Goal: Navigation & Orientation: Find specific page/section

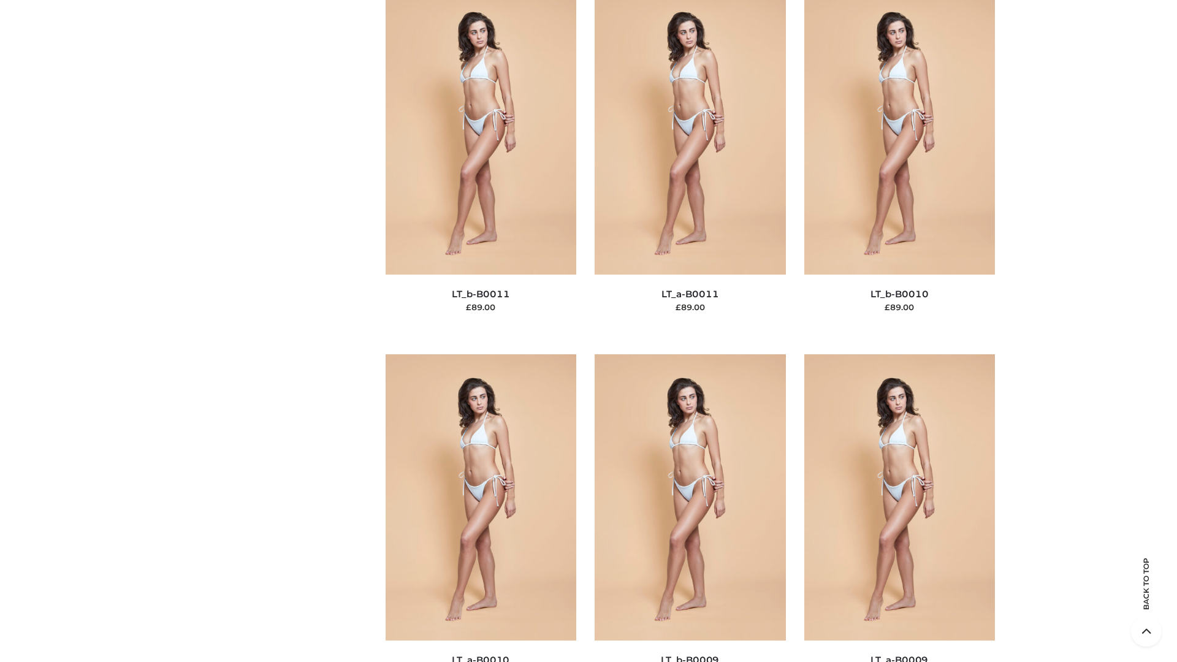
scroll to position [5508, 0]
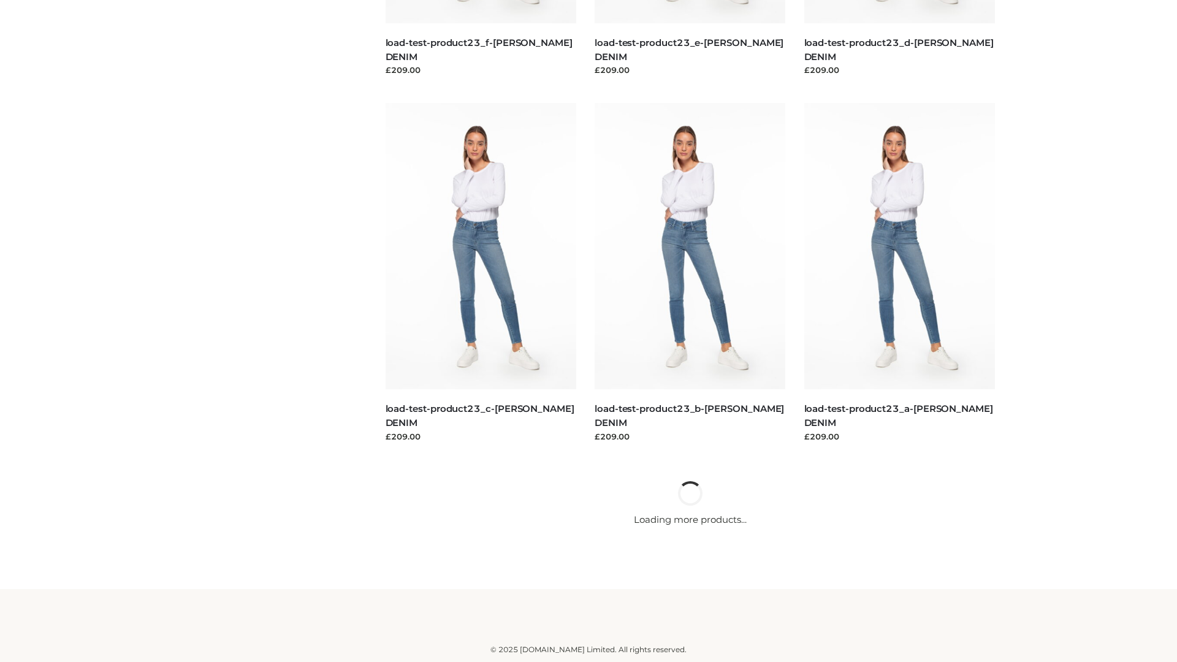
scroll to position [1076, 0]
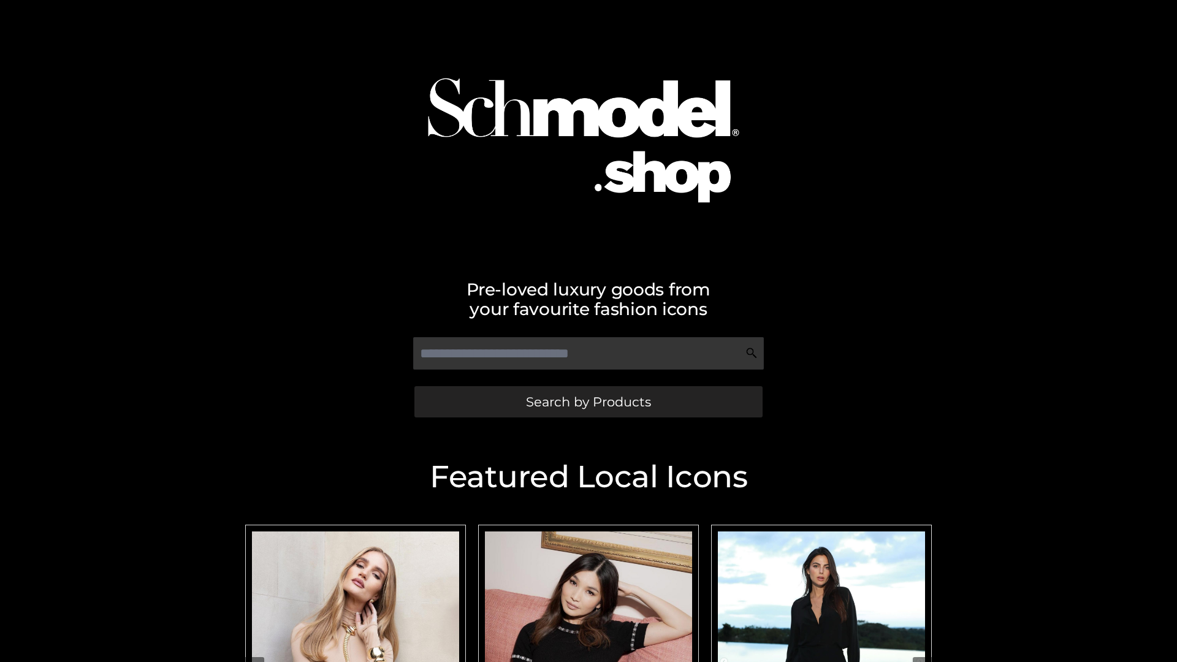
click at [588, 402] on span "Search by Products" at bounding box center [588, 402] width 125 height 13
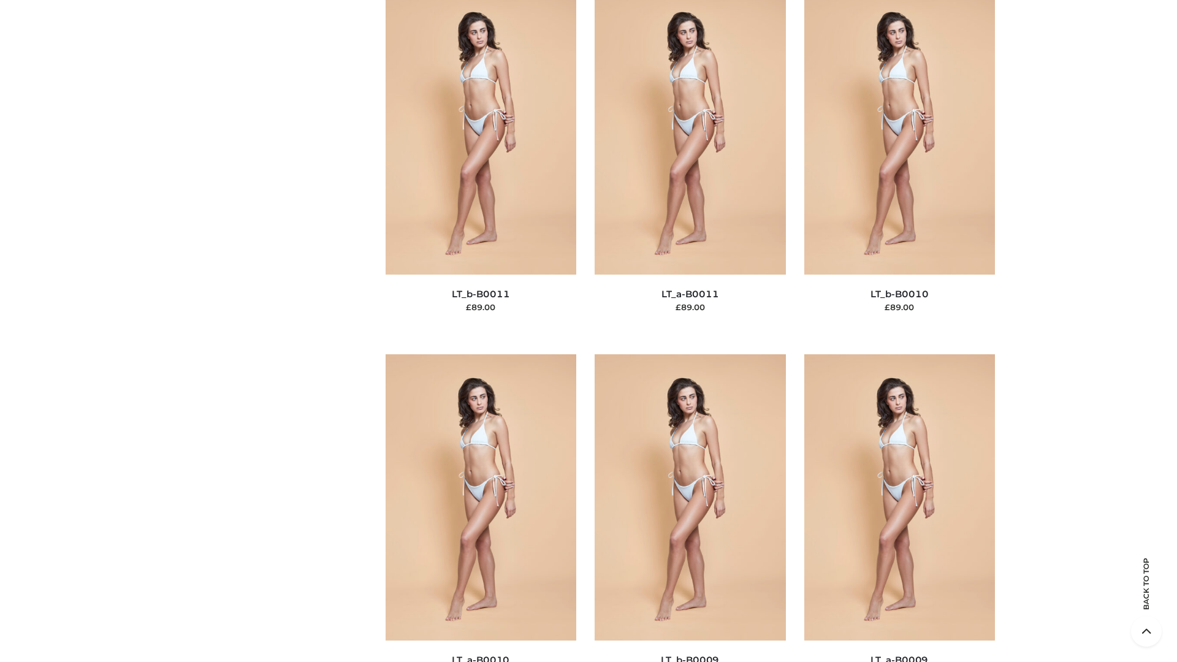
scroll to position [5508, 0]
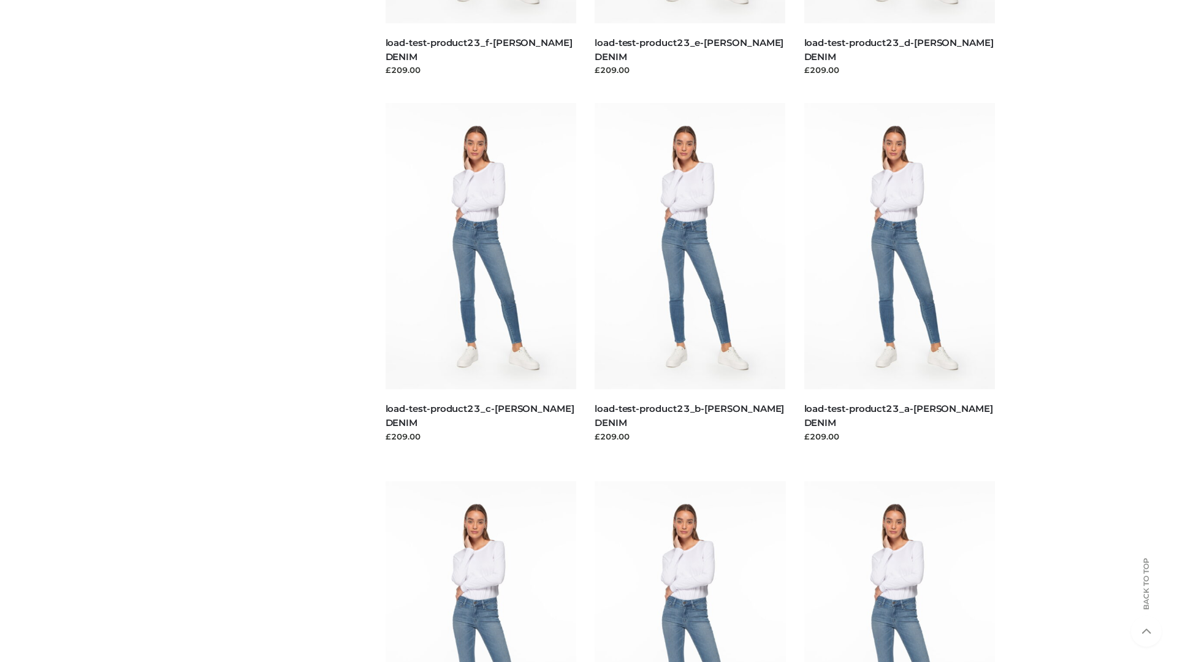
scroll to position [1076, 0]
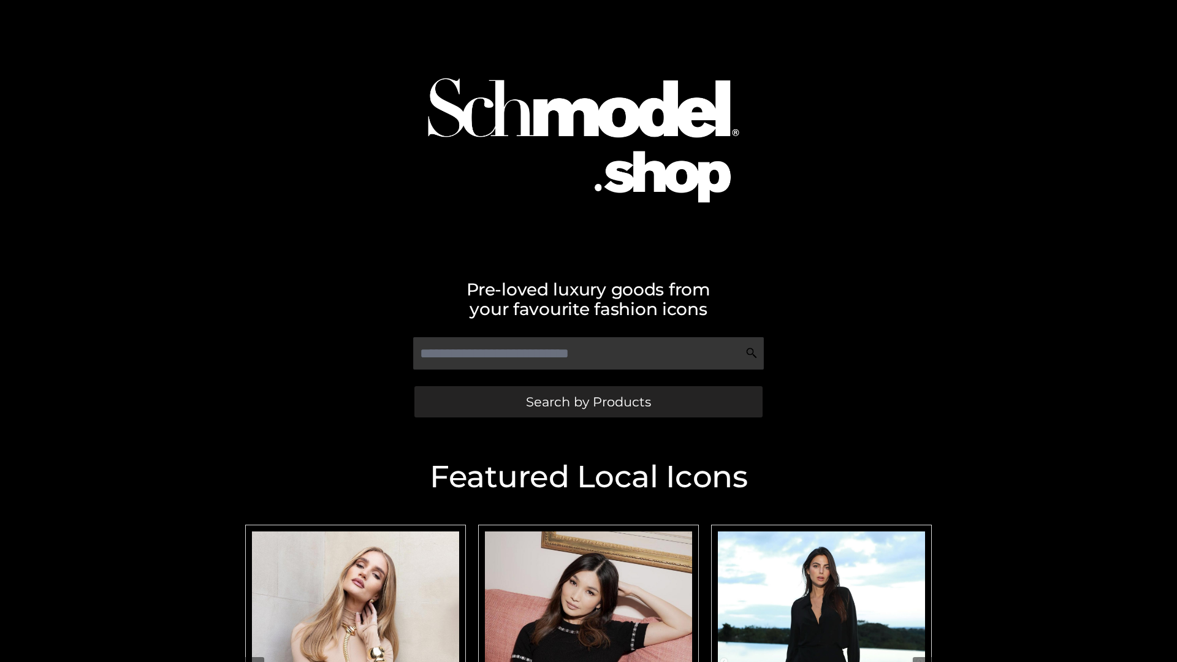
click at [588, 402] on span "Search by Products" at bounding box center [588, 402] width 125 height 13
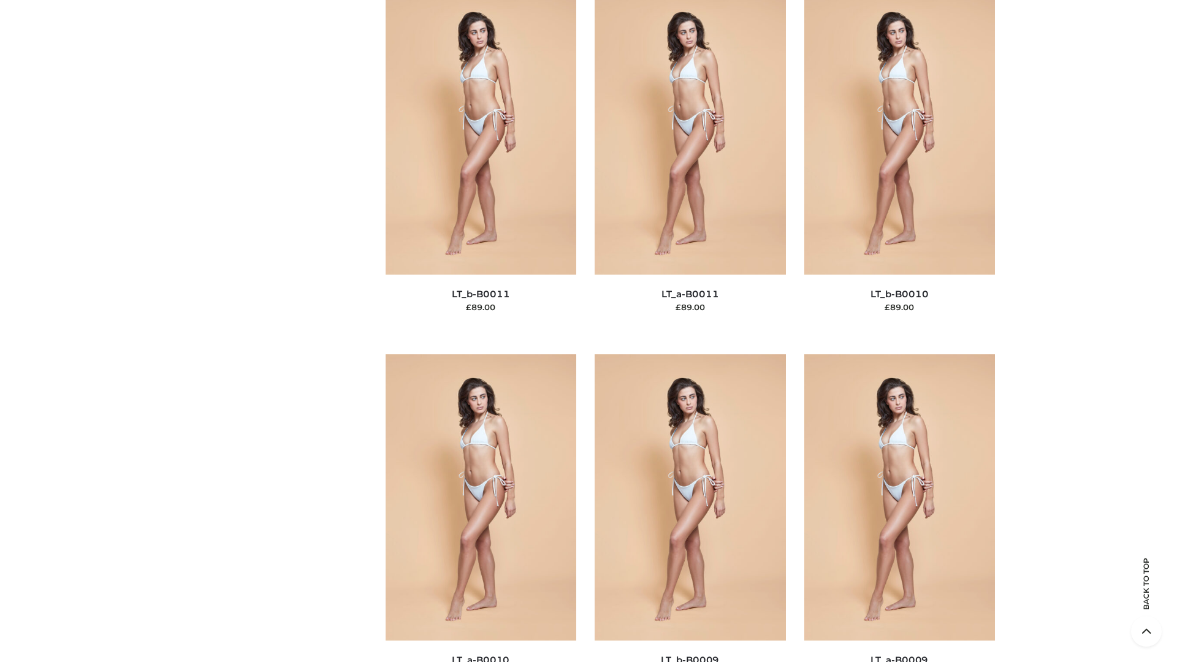
scroll to position [5508, 0]
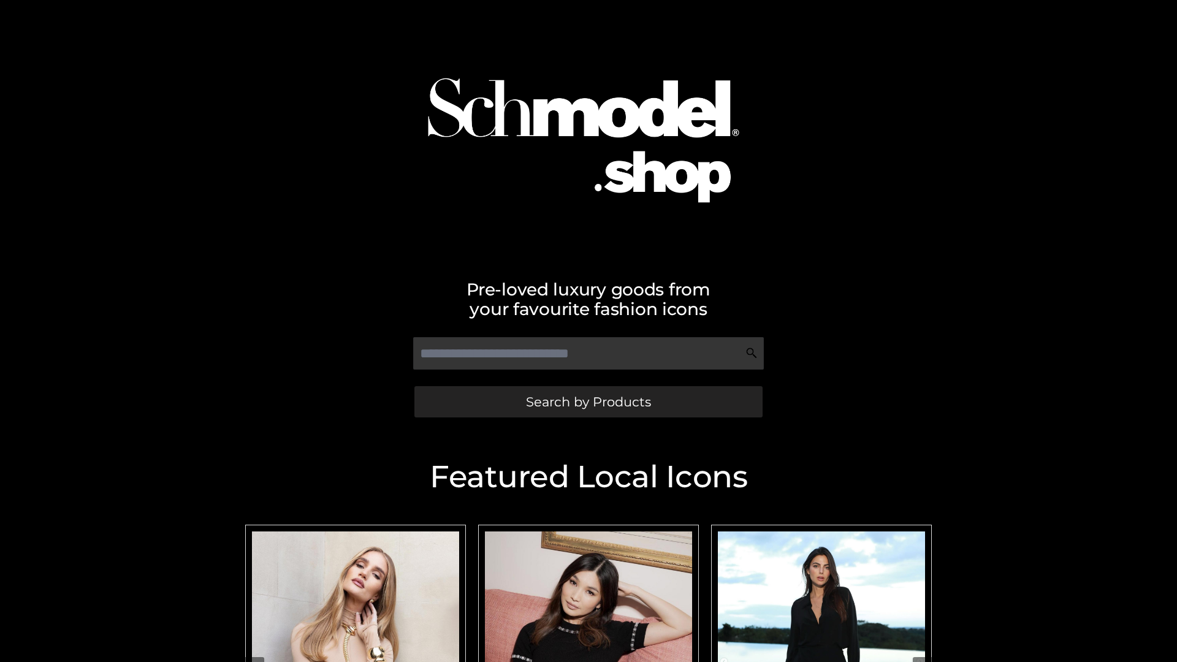
click at [588, 402] on span "Search by Products" at bounding box center [588, 402] width 125 height 13
